Goal: Check status: Check status

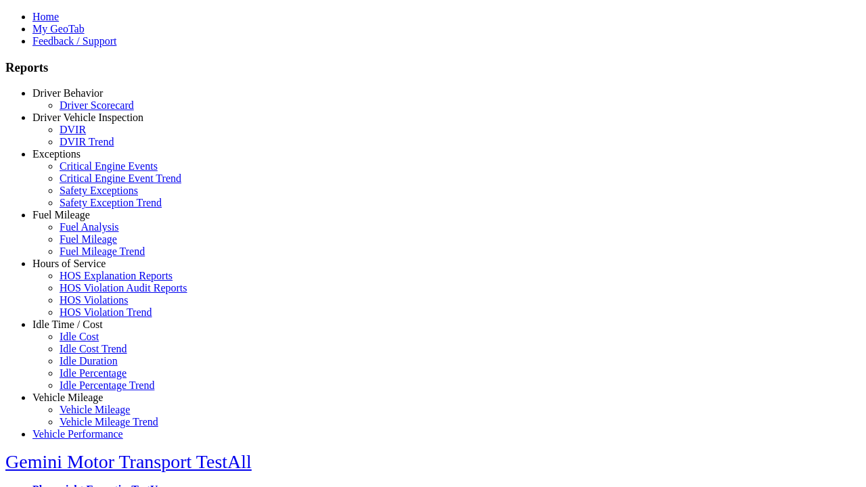
click at [78, 99] on link "Driver Behavior" at bounding box center [67, 93] width 70 height 12
click at [88, 110] on link "Driver Scorecard" at bounding box center [97, 104] width 74 height 12
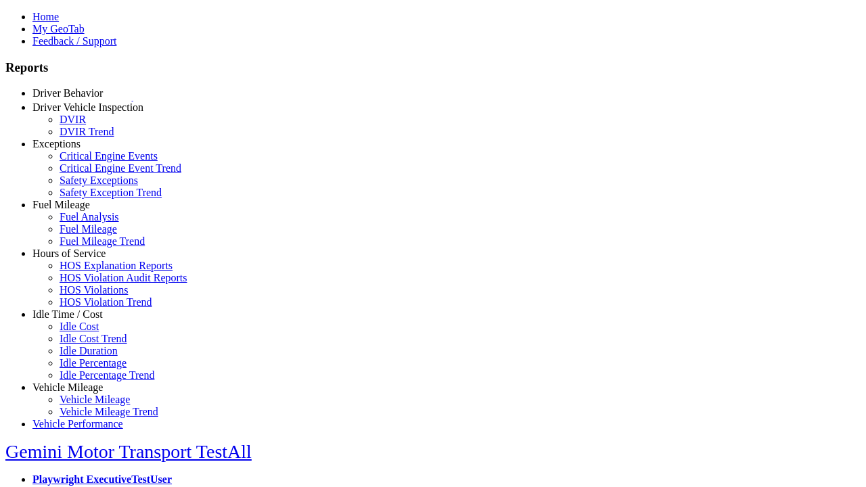
select select "**"
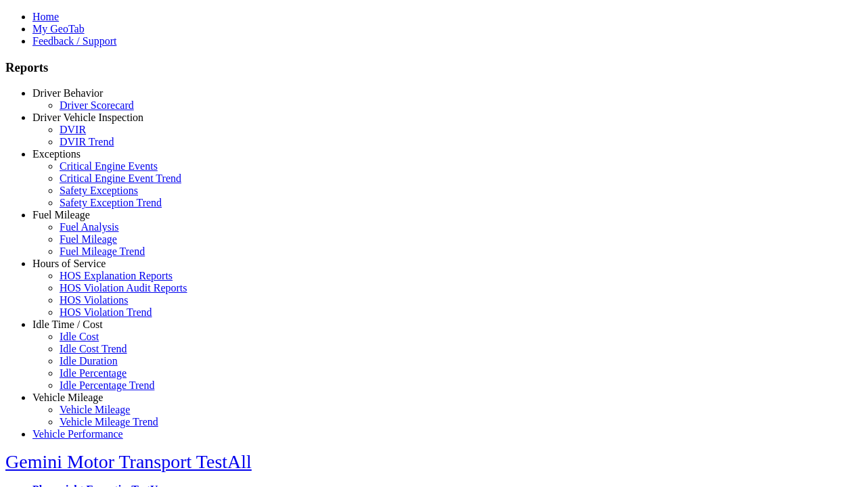
type input "*********"
